Goal: Navigation & Orientation: Find specific page/section

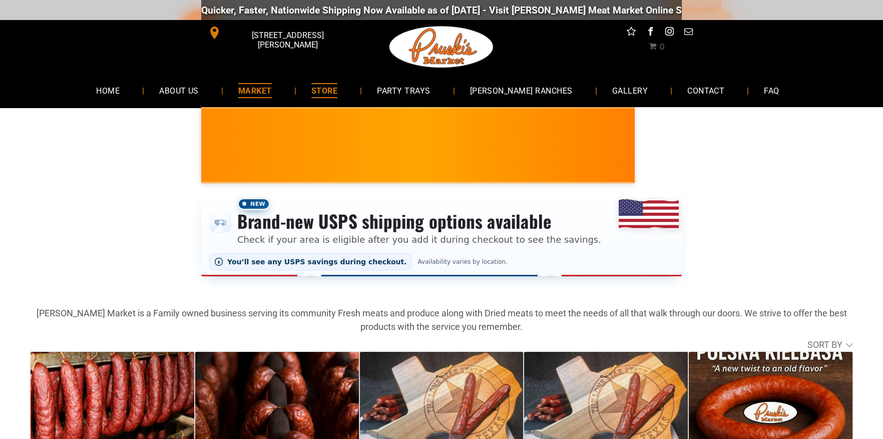
click at [272, 88] on span "MARKET" at bounding box center [255, 90] width 34 height 15
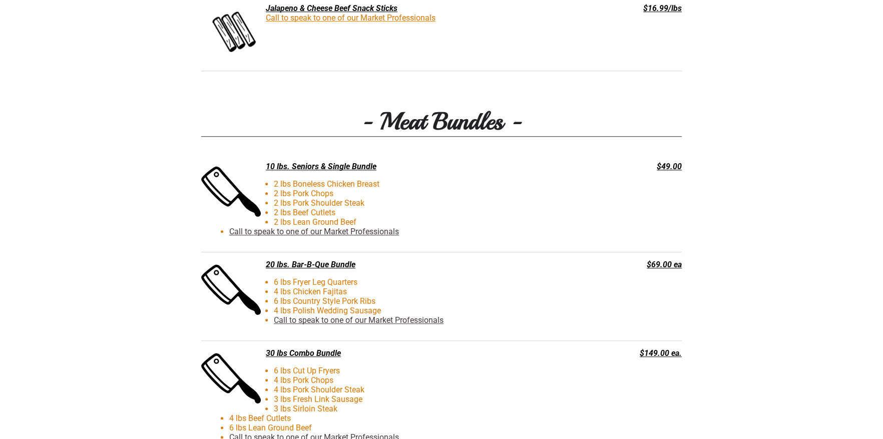
scroll to position [2103, 0]
